Goal: Navigation & Orientation: Go to known website

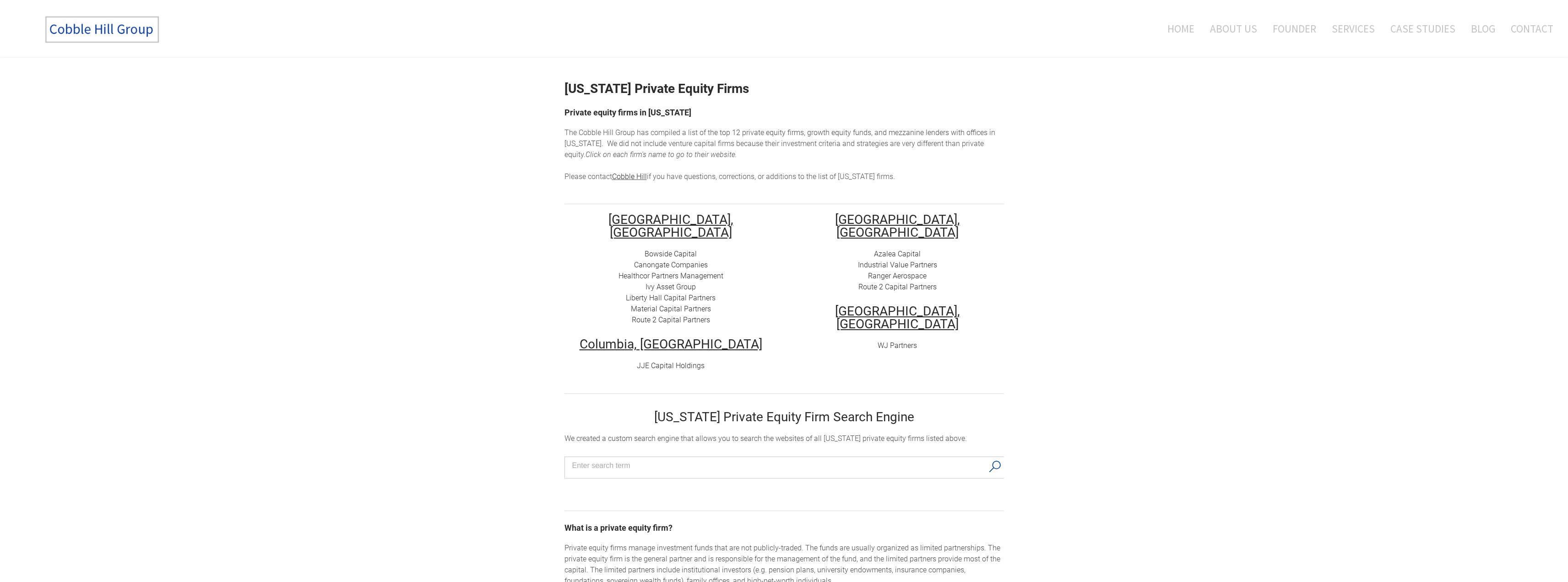
click at [69, 30] on img at bounding box center [103, 30] width 138 height 40
